Goal: Find contact information: Find contact information

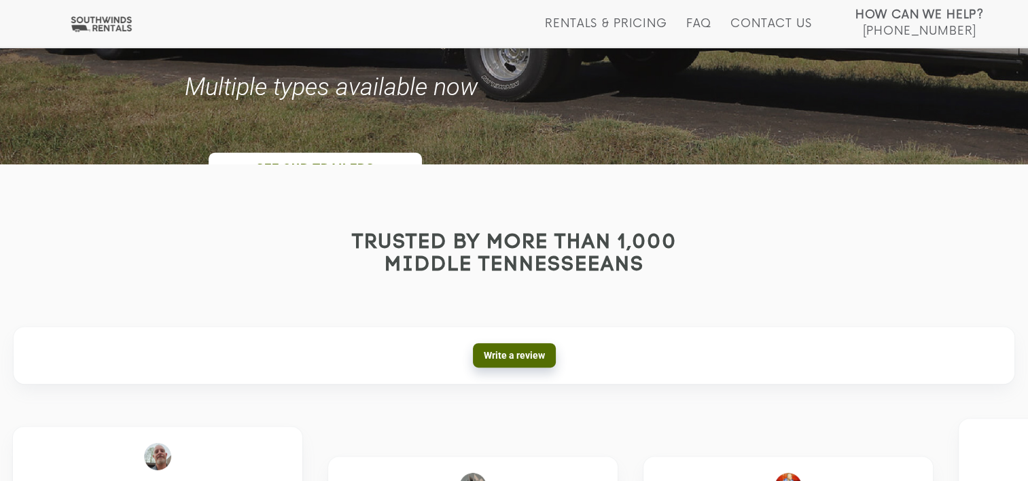
scroll to position [71, 0]
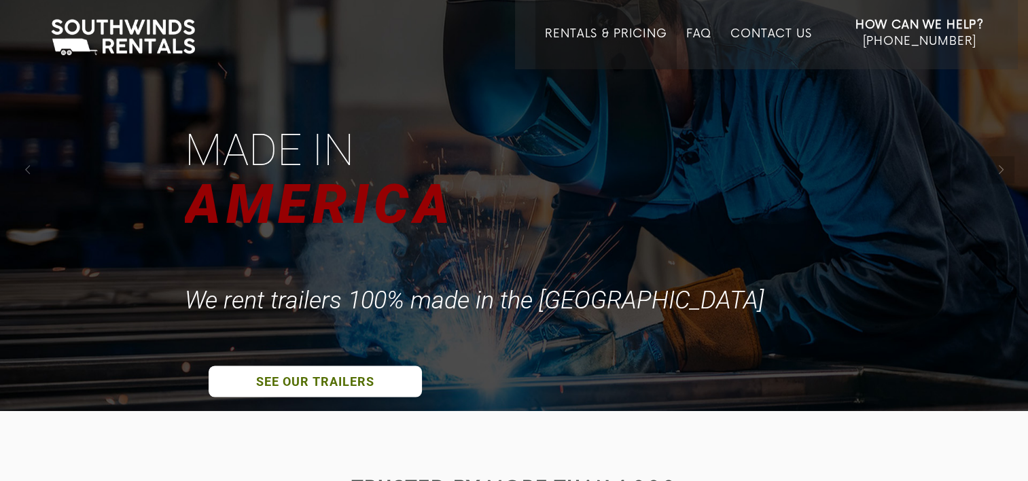
click at [613, 35] on link "Rentals & Pricing" at bounding box center [606, 48] width 122 height 42
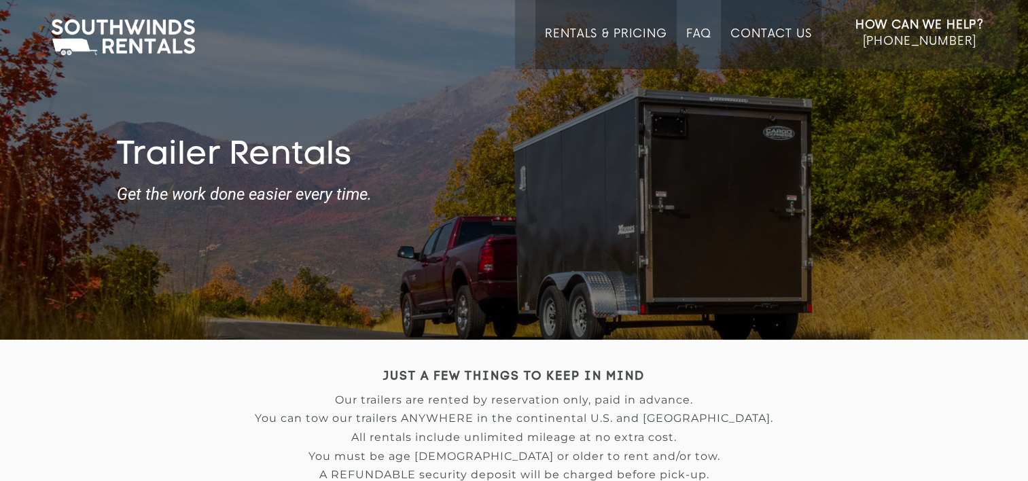
click at [801, 25] on li "Contact Us" at bounding box center [771, 34] width 100 height 69
click at [747, 24] on li "Contact Us" at bounding box center [771, 34] width 100 height 69
click at [756, 31] on link "Contact Us" at bounding box center [771, 48] width 81 height 42
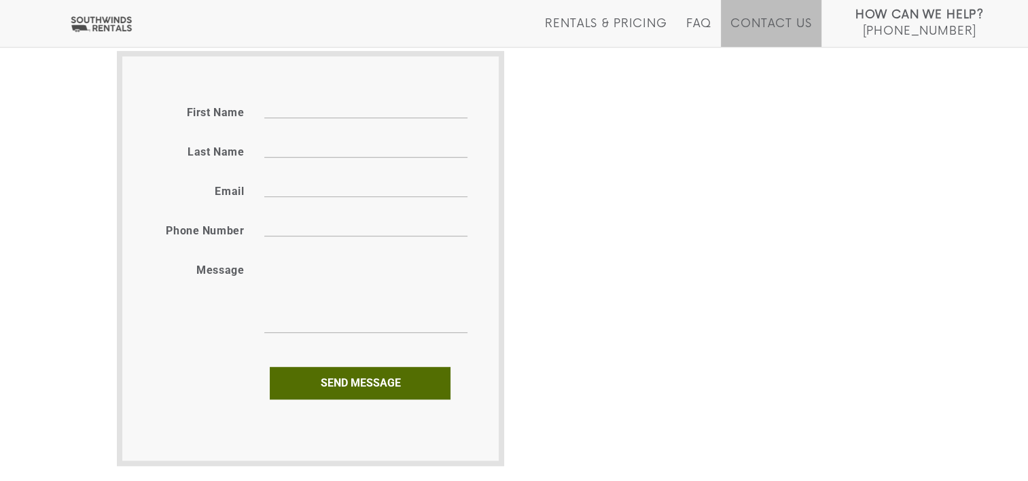
scroll to position [888, 0]
